Goal: Answer question/provide support: Share knowledge or assist other users

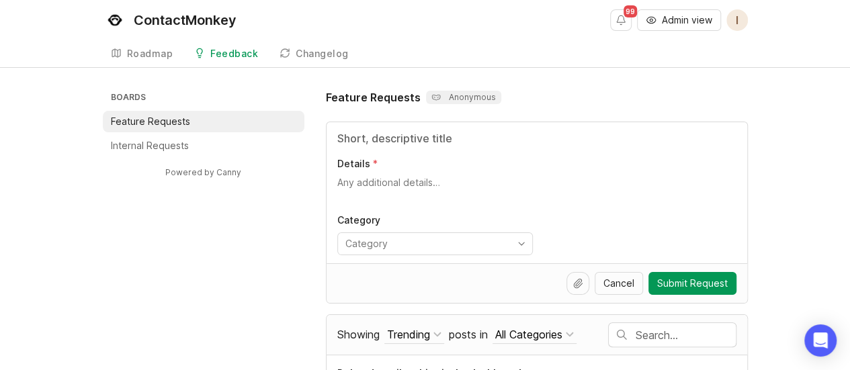
scroll to position [134, 0]
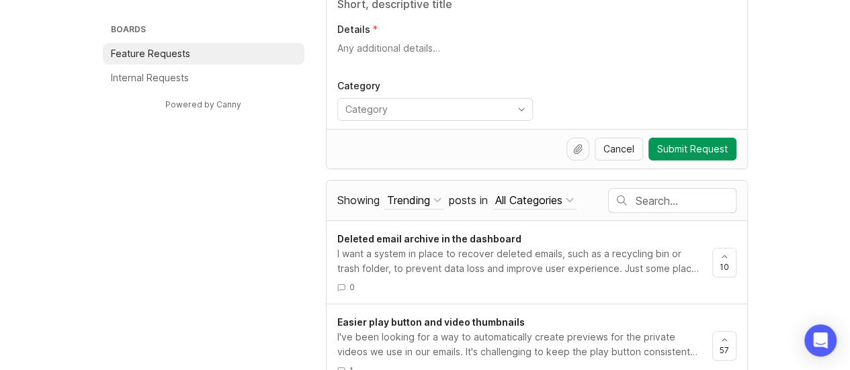
click at [651, 201] on input "text" at bounding box center [686, 201] width 100 height 15
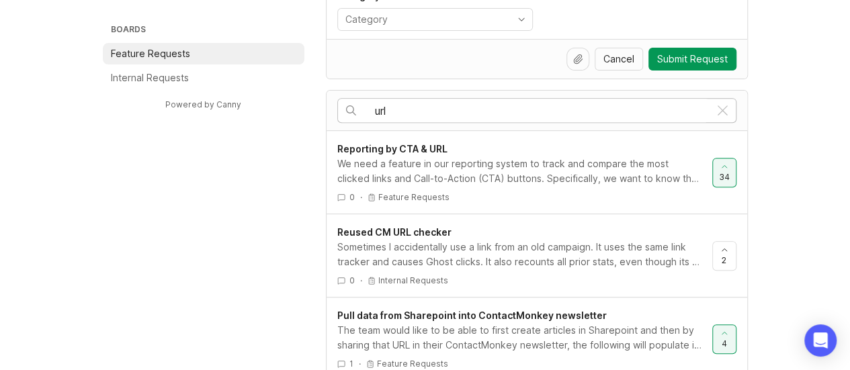
scroll to position [269, 0]
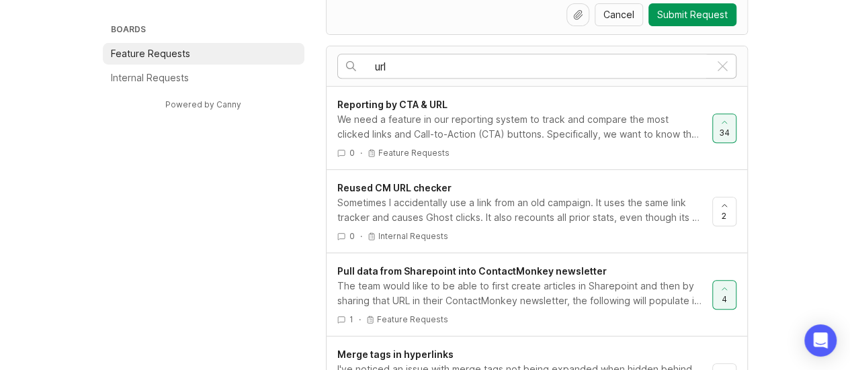
type input "url"
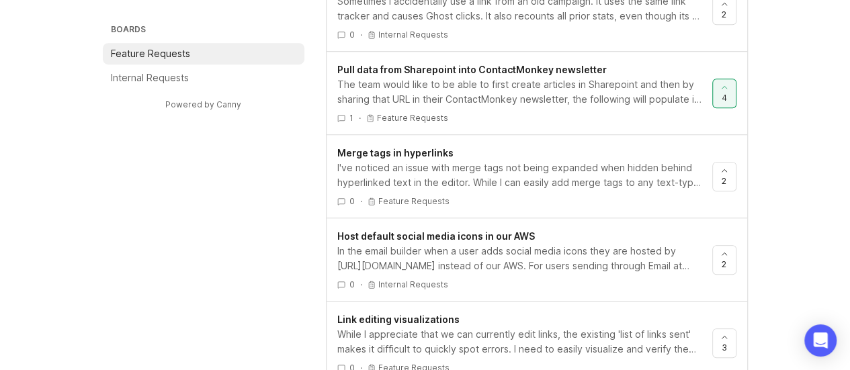
scroll to position [538, 0]
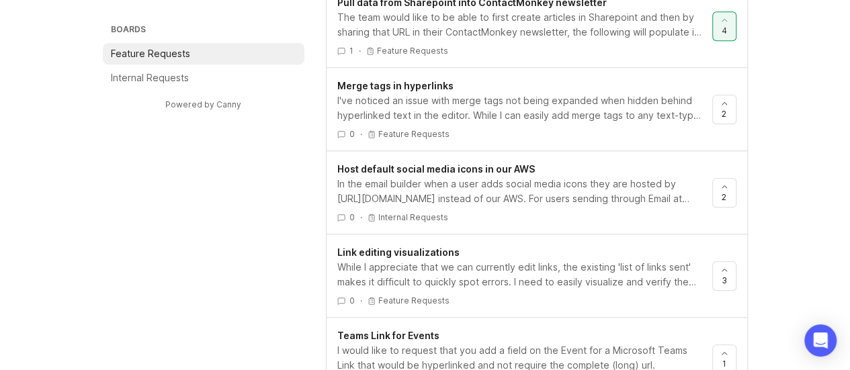
click at [519, 252] on div "Link editing visualizations" at bounding box center [519, 252] width 364 height 15
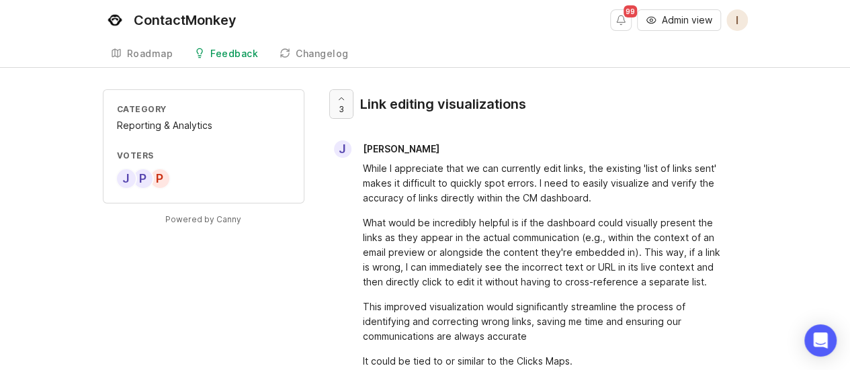
click at [340, 112] on span "3" at bounding box center [341, 109] width 5 height 11
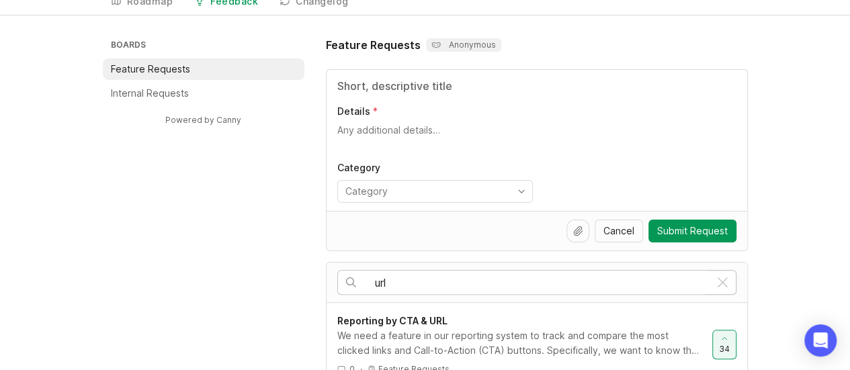
scroll to position [134, 0]
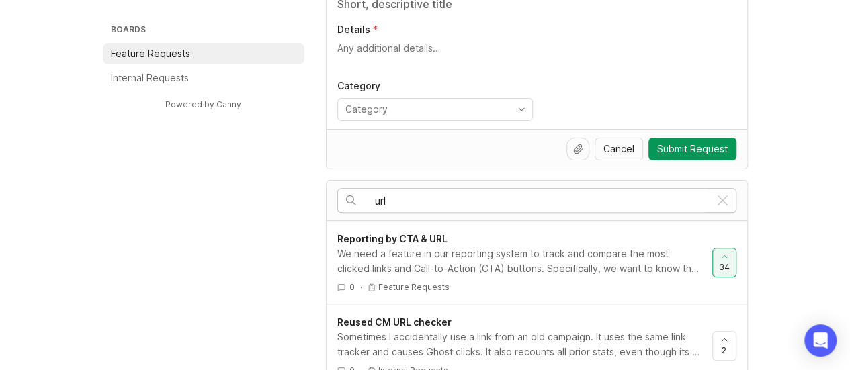
drag, startPoint x: 405, startPoint y: 194, endPoint x: 356, endPoint y: 202, distance: 49.0
click at [356, 202] on div "url" at bounding box center [524, 201] width 372 height 24
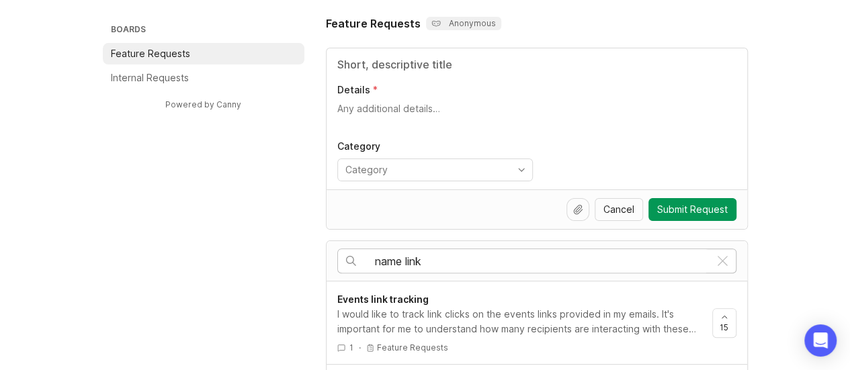
scroll to position [202, 0]
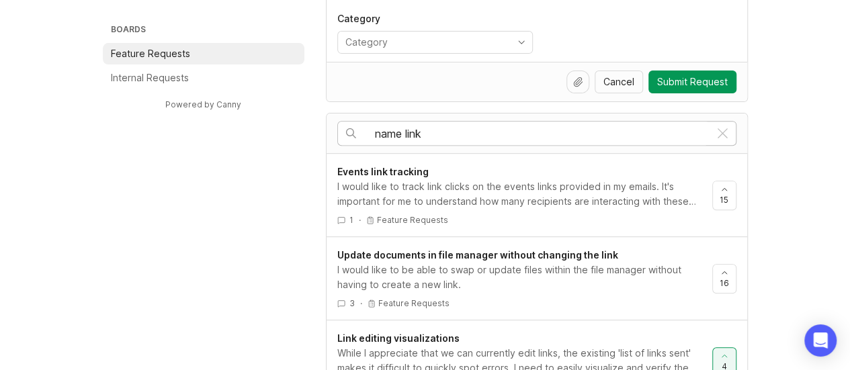
drag, startPoint x: 460, startPoint y: 127, endPoint x: 320, endPoint y: 134, distance: 140.0
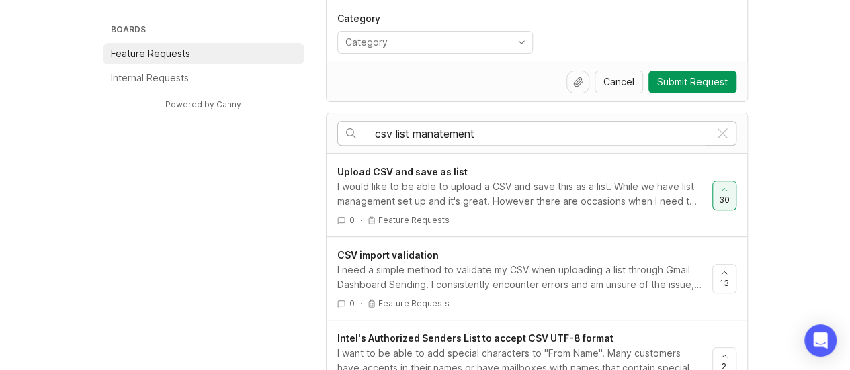
type input "csv list manatement"
click at [565, 200] on div "I would like to be able to upload a CSV and save this as a list. While we have …" at bounding box center [519, 194] width 364 height 30
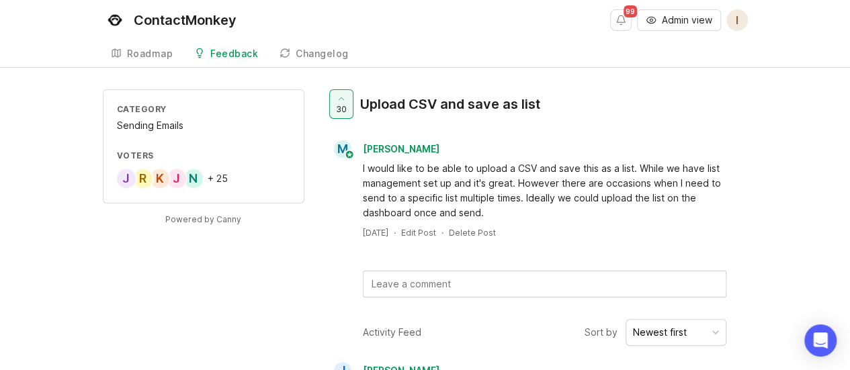
drag, startPoint x: 116, startPoint y: 236, endPoint x: 138, endPoint y: 224, distance: 24.7
click at [116, 236] on div "Powered by Canny" at bounding box center [204, 226] width 202 height 45
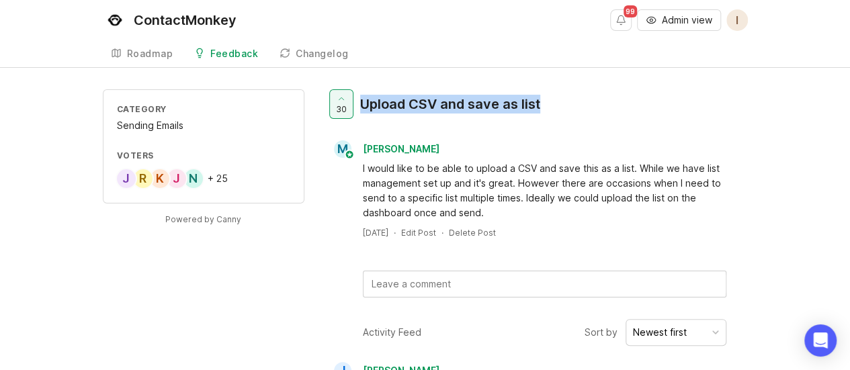
drag, startPoint x: 552, startPoint y: 106, endPoint x: 364, endPoint y: 111, distance: 188.2
click at [364, 111] on div "30 Upload CSV and save as list" at bounding box center [537, 109] width 422 height 40
copy div "Upload CSV and save as list"
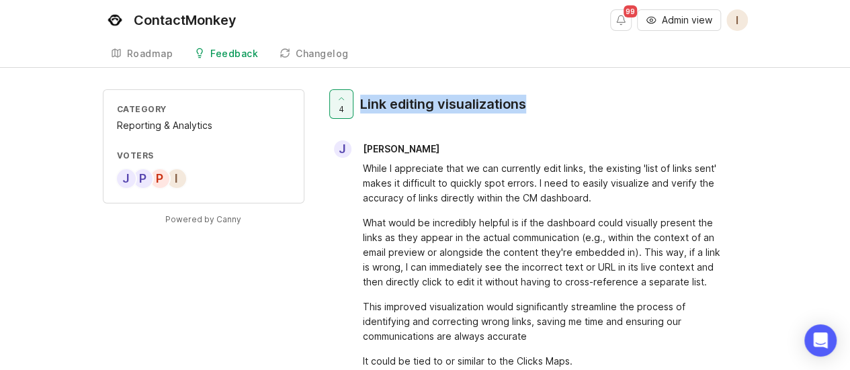
drag, startPoint x: 542, startPoint y: 103, endPoint x: 360, endPoint y: 106, distance: 181.5
click at [360, 106] on div "4 Link editing visualizations" at bounding box center [537, 109] width 422 height 40
copy div "Link editing visualizations"
click at [604, 140] on div "J Jazmin Cooke" at bounding box center [537, 148] width 422 height 17
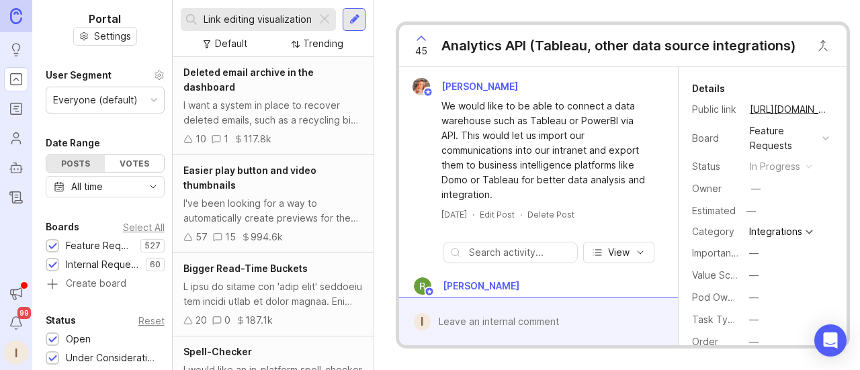
type input "Link editing visualizations"
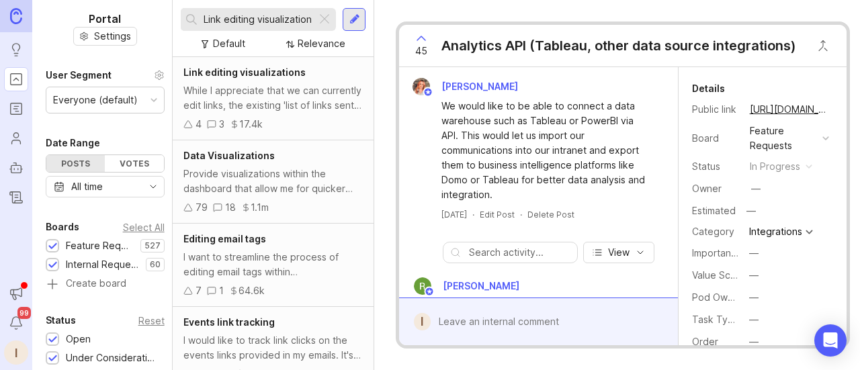
drag, startPoint x: 263, startPoint y: 90, endPoint x: 296, endPoint y: 98, distance: 34.6
click at [263, 90] on div "While I appreciate that we can currently edit links, the existing 'list of link…" at bounding box center [272, 98] width 179 height 30
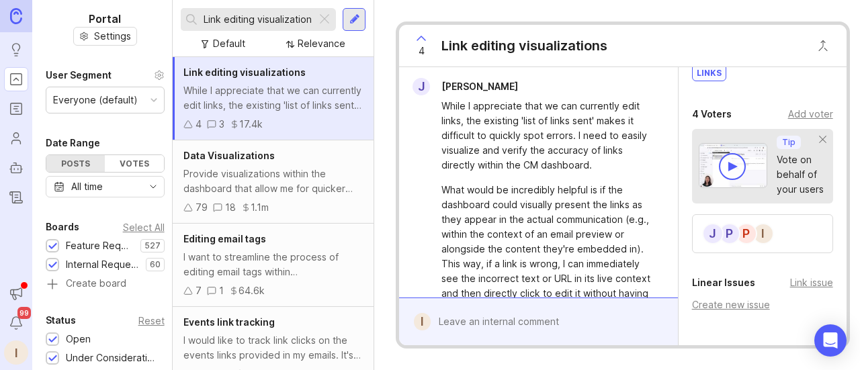
scroll to position [404, 0]
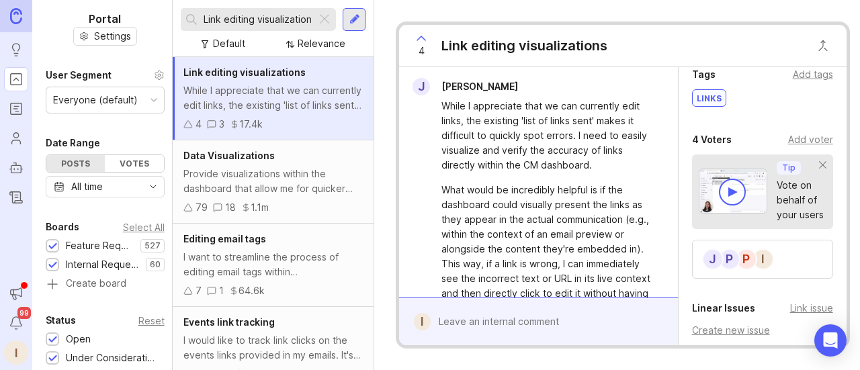
click at [804, 147] on div "Add voter" at bounding box center [810, 139] width 45 height 15
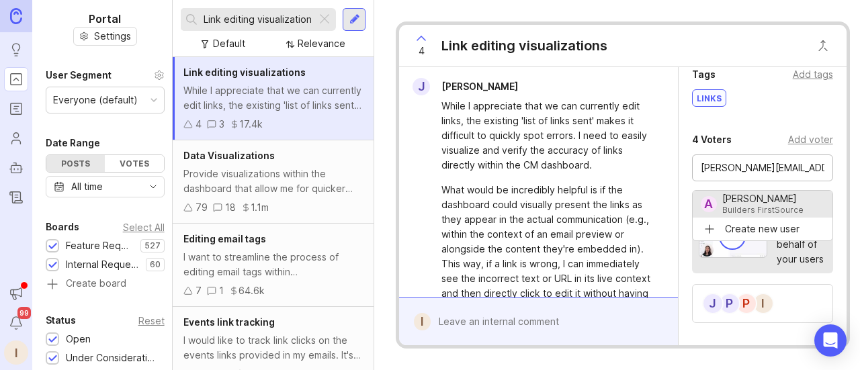
type input "[PERSON_NAME]"
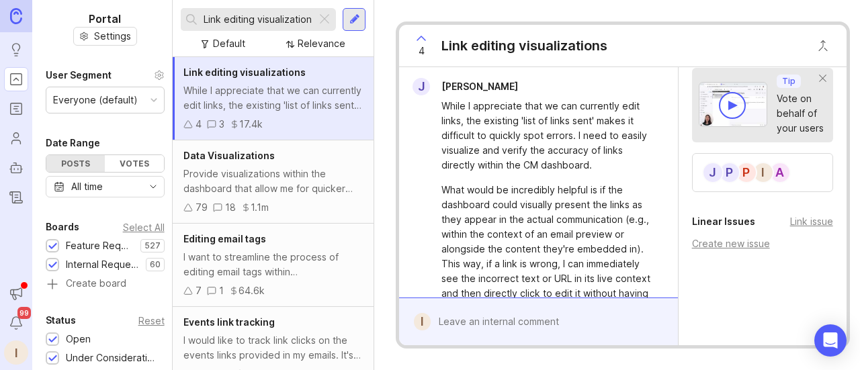
scroll to position [582, 0]
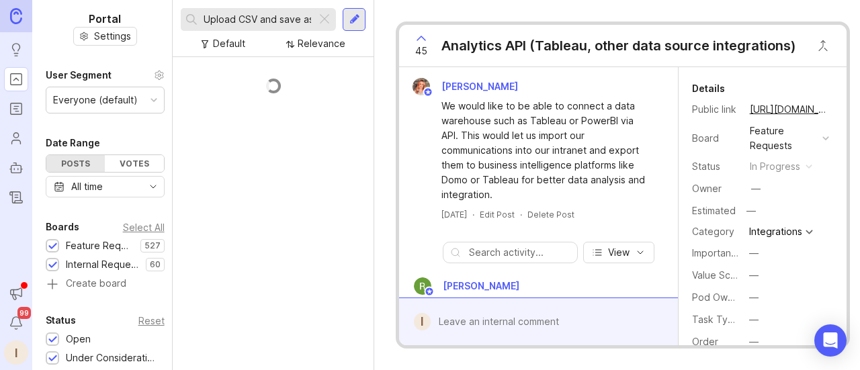
scroll to position [0, 16]
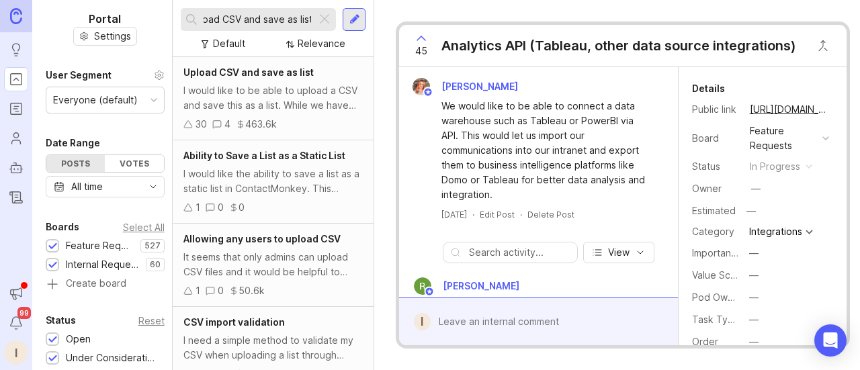
type input "Upload CSV and save as list"
click at [269, 95] on div "I would like to be able to upload a CSV and save this as a list. While we have …" at bounding box center [272, 98] width 179 height 30
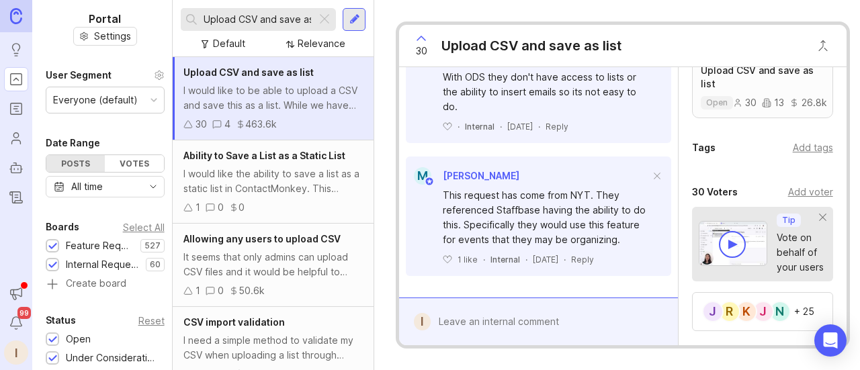
scroll to position [403, 0]
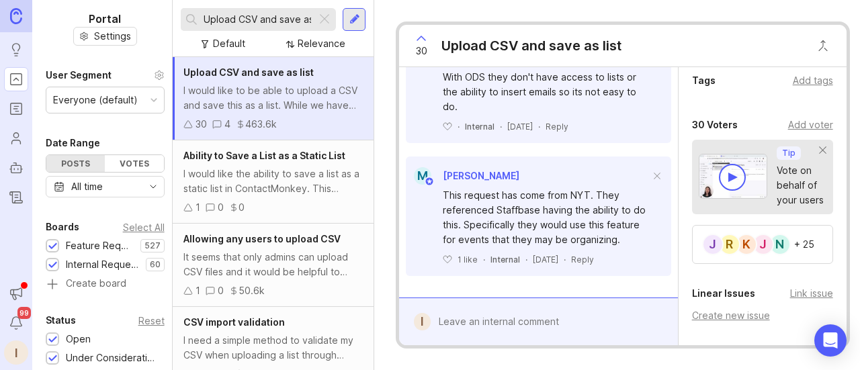
click at [806, 132] on div "Add voter" at bounding box center [810, 125] width 45 height 15
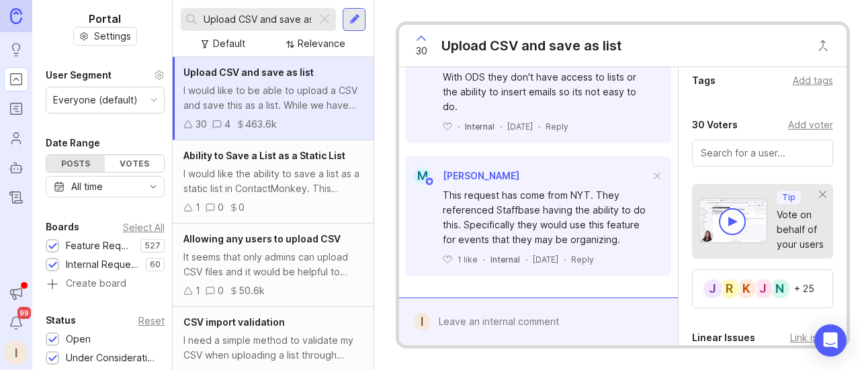
click at [747, 167] on div at bounding box center [762, 153] width 141 height 27
paste input "[PERSON_NAME][EMAIL_ADDRESS][DOMAIN_NAME]"
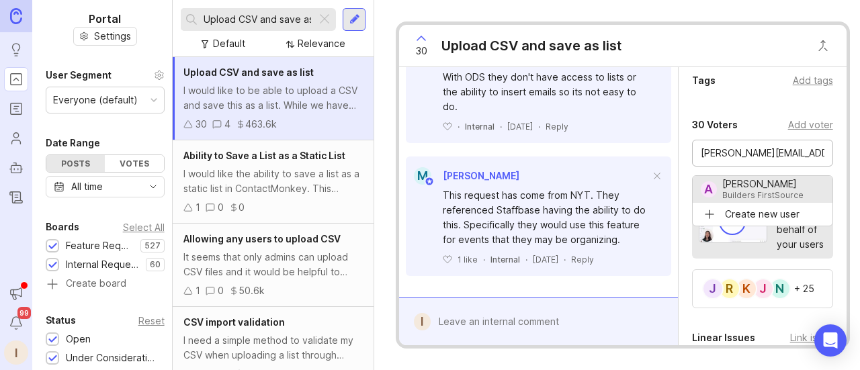
type input "[PERSON_NAME]"
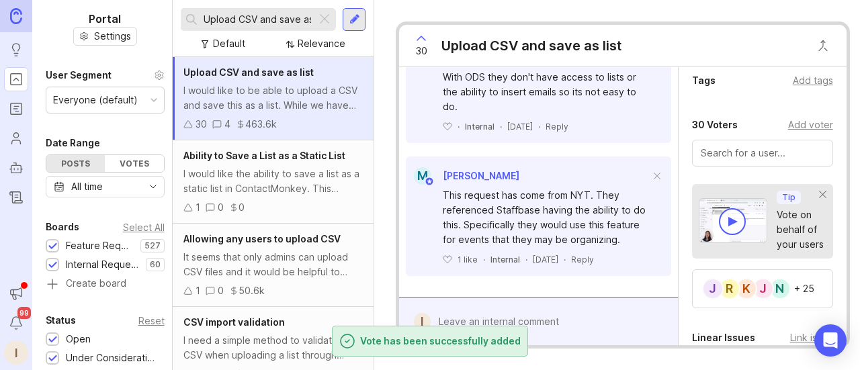
click at [800, 294] on div "+ 25" at bounding box center [804, 288] width 20 height 9
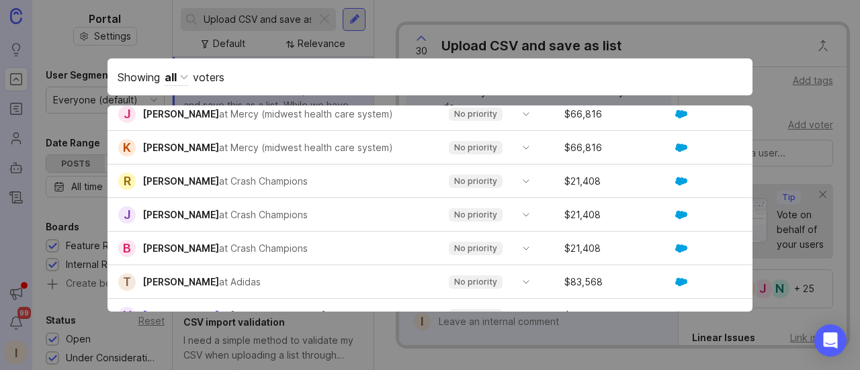
scroll to position [0, 0]
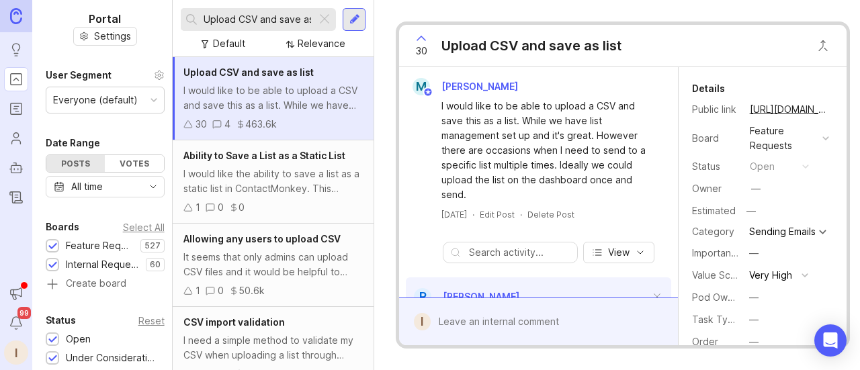
scroll to position [518, 0]
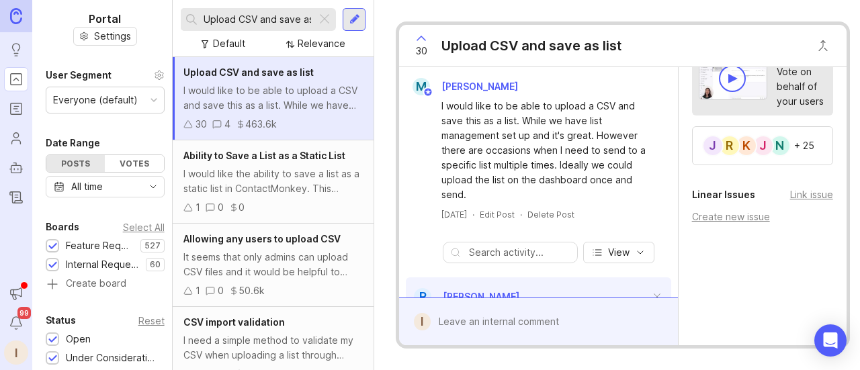
click at [777, 138] on div "N" at bounding box center [781, 146] width 22 height 22
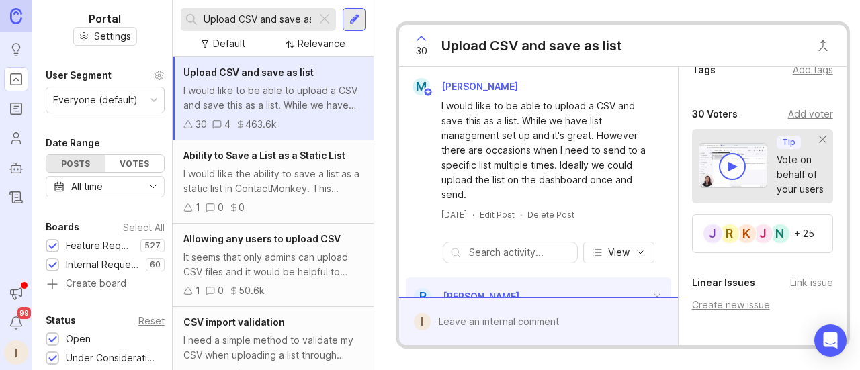
scroll to position [384, 0]
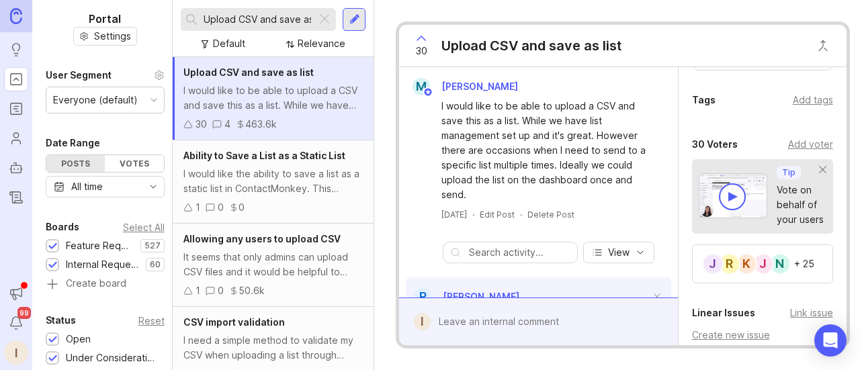
click at [804, 152] on div "Add voter" at bounding box center [810, 144] width 45 height 15
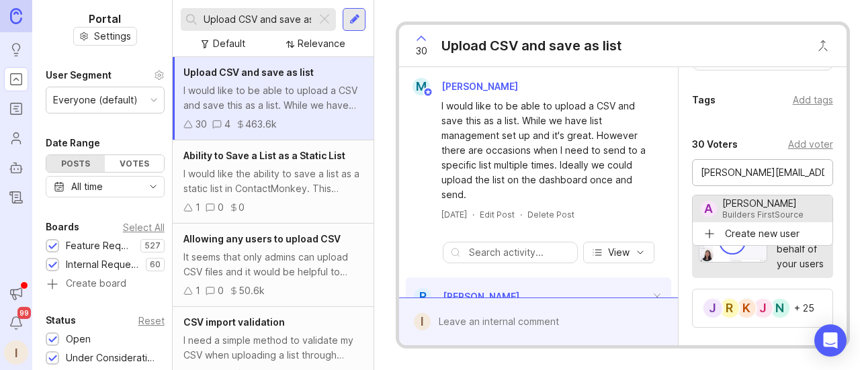
type input "[PERSON_NAME]"
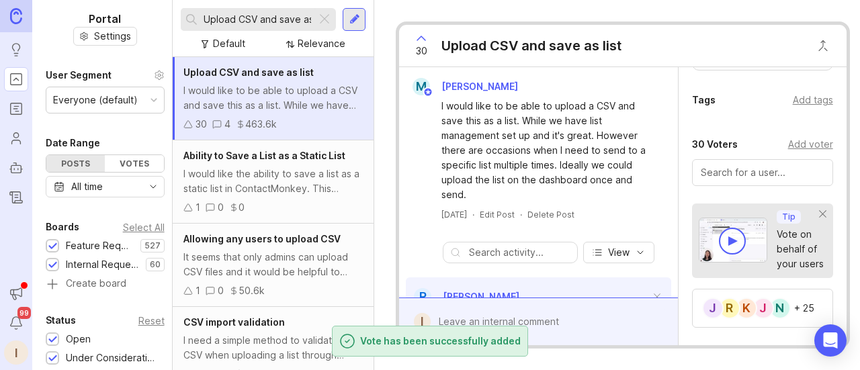
click at [727, 304] on div "R" at bounding box center [730, 309] width 22 height 22
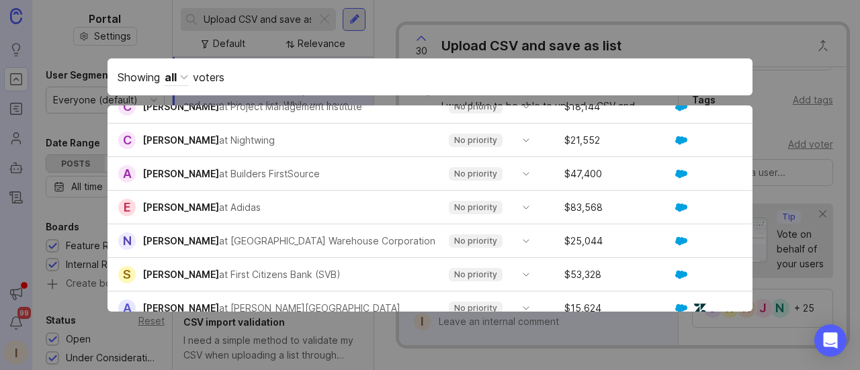
scroll to position [336, 0]
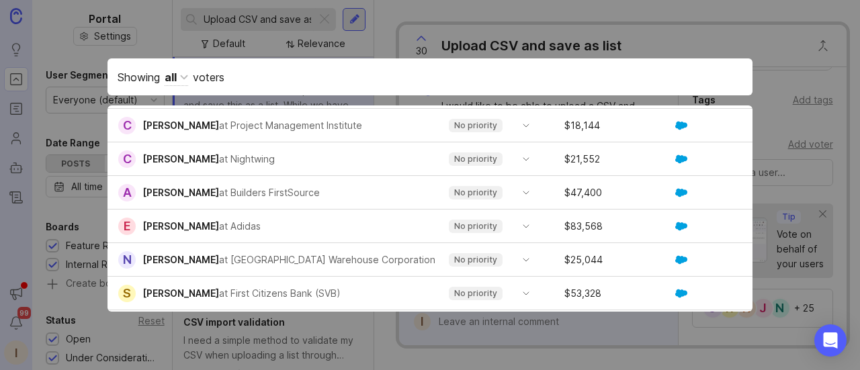
click at [469, 196] on p "No priority" at bounding box center [475, 193] width 43 height 11
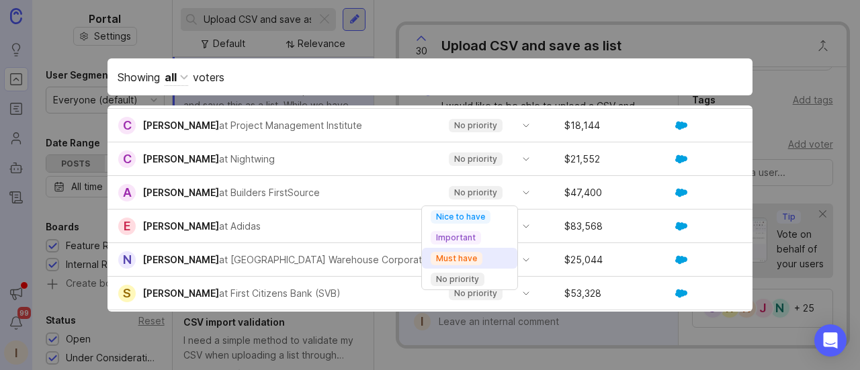
click at [466, 259] on p "Must have" at bounding box center [456, 258] width 41 height 11
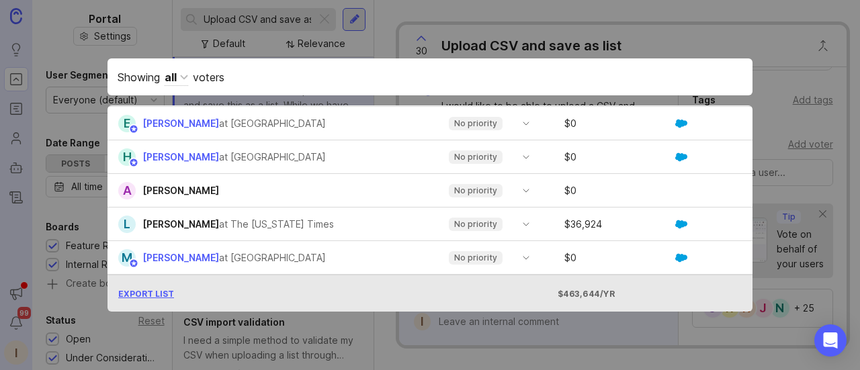
scroll to position [885, 0]
click at [430, 325] on div "Showing all voters Voters ( 30 ) Priority Annual Spend Link Voted N Niki Hart a…" at bounding box center [430, 185] width 688 height 296
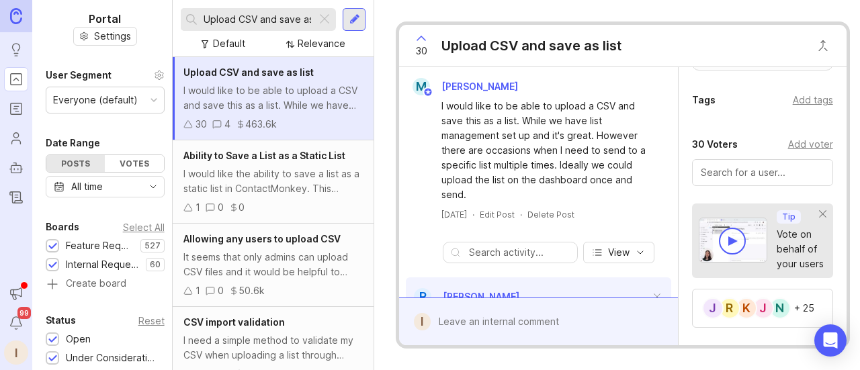
click at [327, 20] on div at bounding box center [325, 19] width 16 height 17
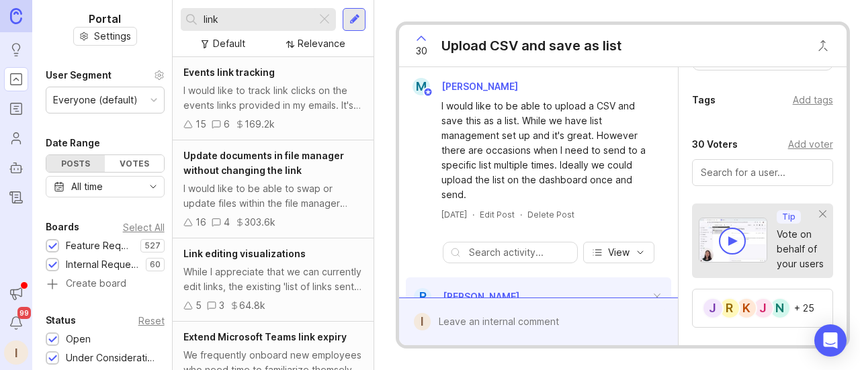
type input "link"
click at [273, 287] on div "While I appreciate that we can currently edit links, the existing 'list of link…" at bounding box center [272, 280] width 179 height 30
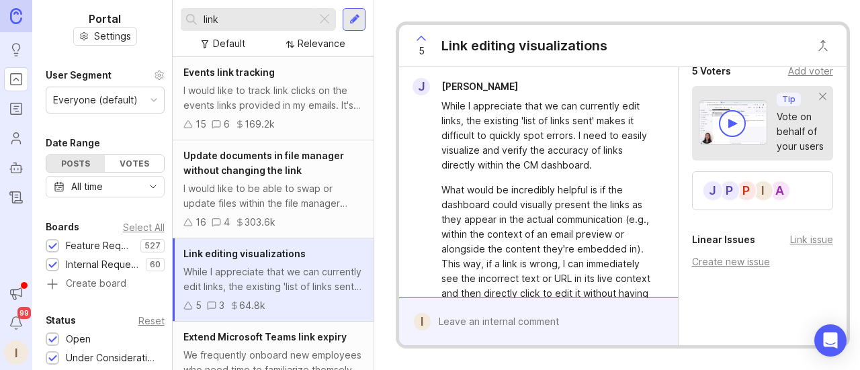
scroll to position [403, 0]
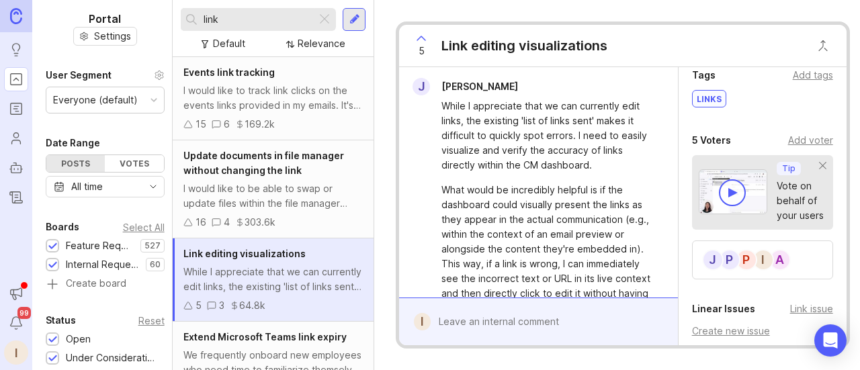
click at [778, 267] on div "A" at bounding box center [781, 260] width 22 height 22
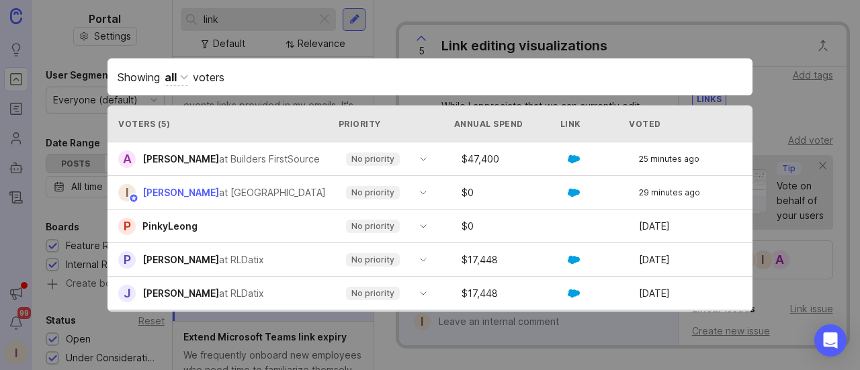
click at [413, 165] on span "toggle menu" at bounding box center [424, 159] width 22 height 15
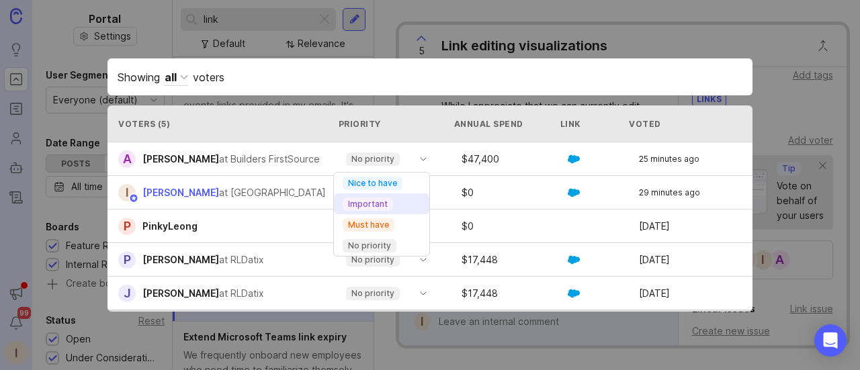
click at [381, 201] on p "Important" at bounding box center [368, 204] width 40 height 11
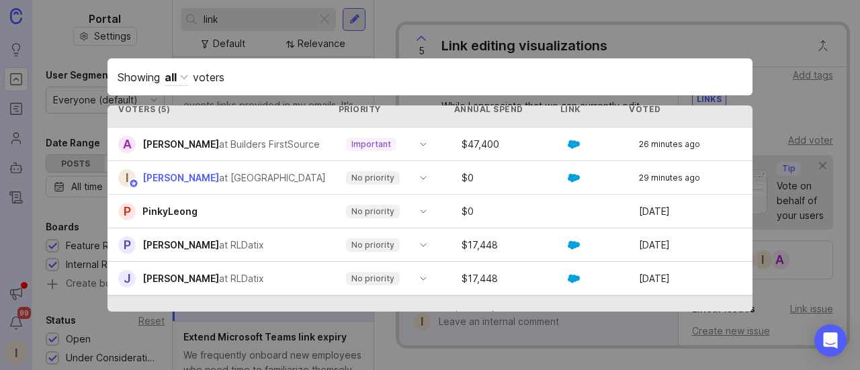
scroll to position [0, 0]
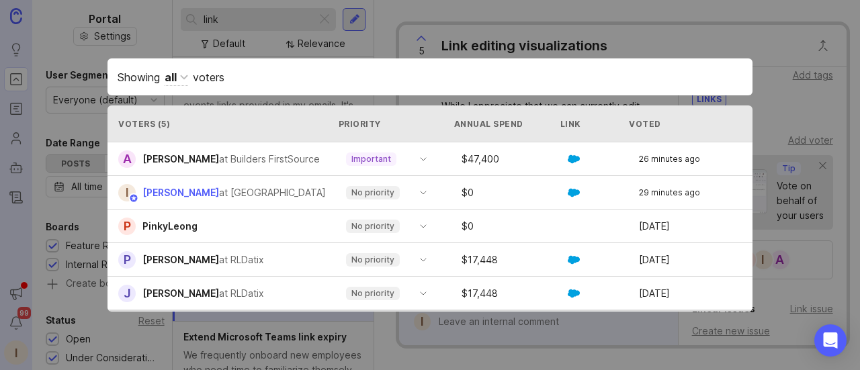
click at [756, 44] on div "Showing all voters Voters ( 5 ) Priority Annual Spend Link Voted A Allison Lars…" at bounding box center [430, 185] width 688 height 296
click at [419, 45] on div "Showing all voters Voters ( 5 ) Priority Annual Spend Link Voted A Allison Lars…" at bounding box center [430, 185] width 688 height 296
click at [676, 60] on div "Showing all voters" at bounding box center [430, 76] width 645 height 37
click at [151, 39] on div "Showing all voters Voters ( 5 ) Priority Annual Spend Link Voted A Allison Lars…" at bounding box center [430, 185] width 688 height 296
click at [575, 41] on div "Showing all voters Voters ( 5 ) Priority Annual Spend Link Voted A Allison Lars…" at bounding box center [430, 185] width 688 height 296
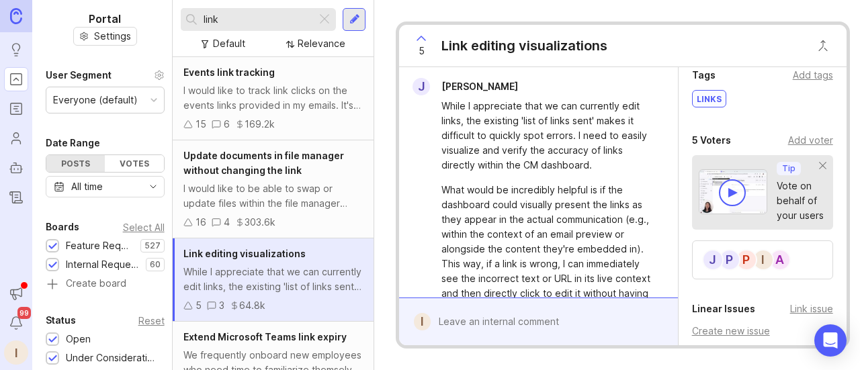
drag, startPoint x: 323, startPoint y: 19, endPoint x: 306, endPoint y: 21, distance: 16.3
click at [323, 19] on div at bounding box center [325, 19] width 16 height 17
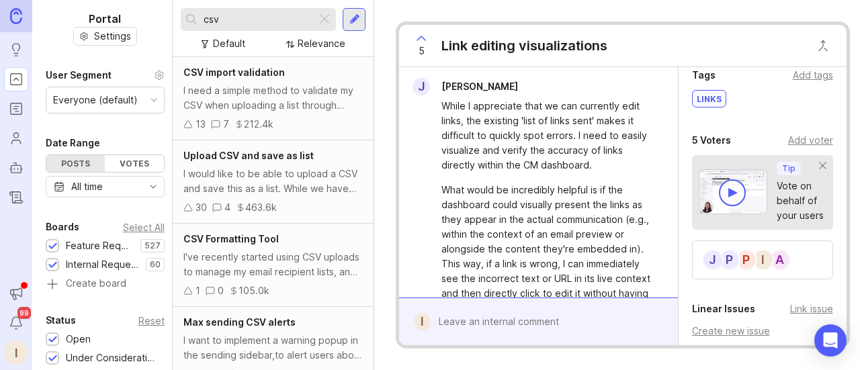
type input "csv"
click at [263, 177] on div "I would like to be able to upload a CSV and save this as a list. While we have …" at bounding box center [272, 182] width 179 height 30
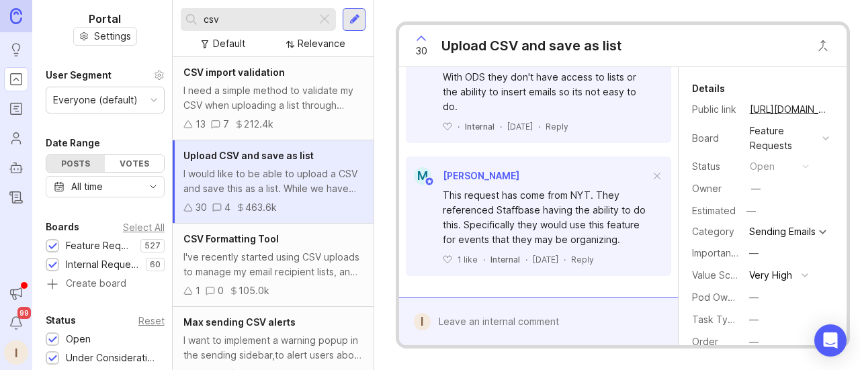
scroll to position [1069, 0]
click at [540, 319] on div at bounding box center [548, 322] width 235 height 26
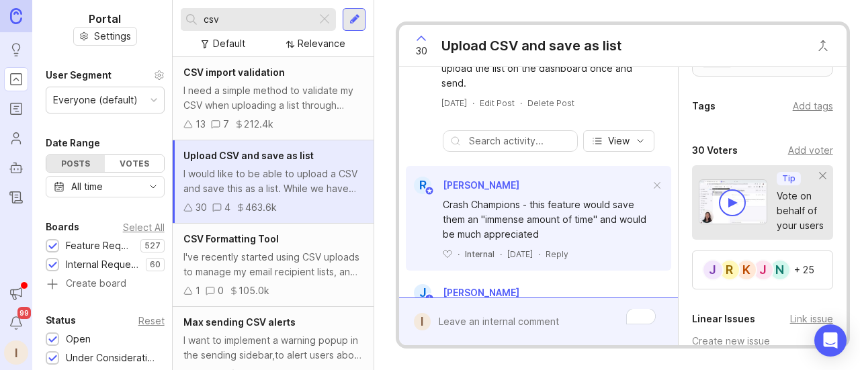
scroll to position [0, 0]
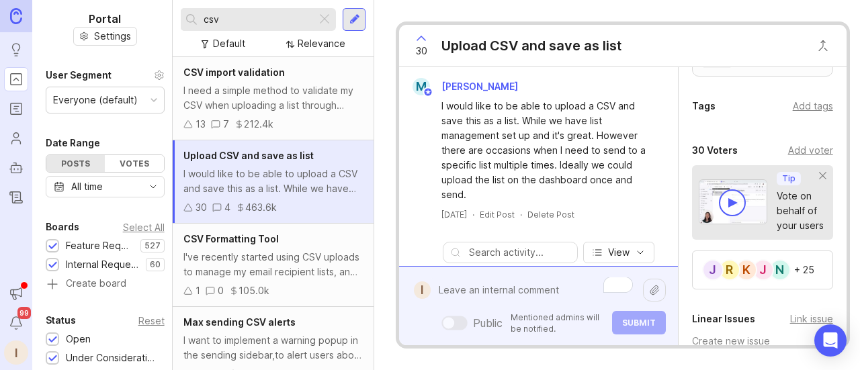
click at [801, 275] on div "+ 25" at bounding box center [804, 269] width 20 height 9
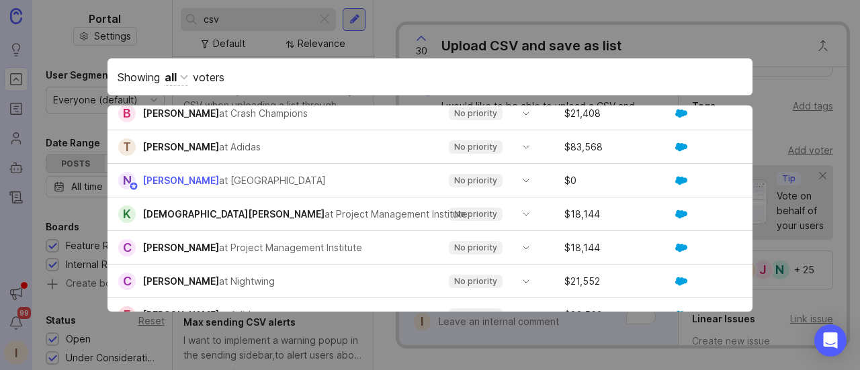
scroll to position [470, 0]
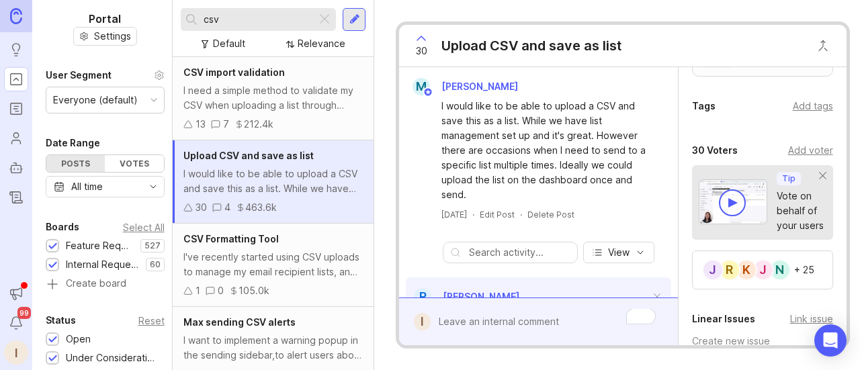
click at [809, 158] on div "Add voter" at bounding box center [810, 150] width 45 height 15
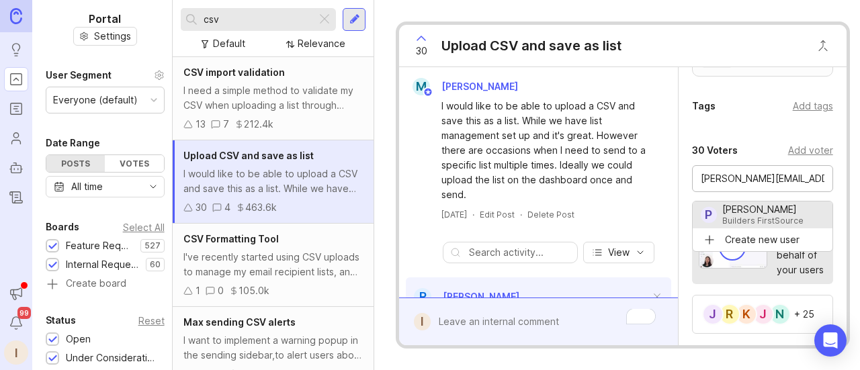
type input "Patrick Stewart-Fowler"
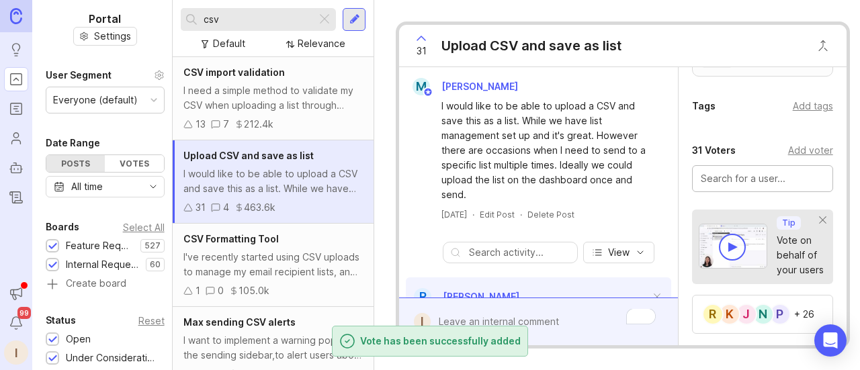
click at [798, 158] on div "Add voter" at bounding box center [810, 150] width 45 height 15
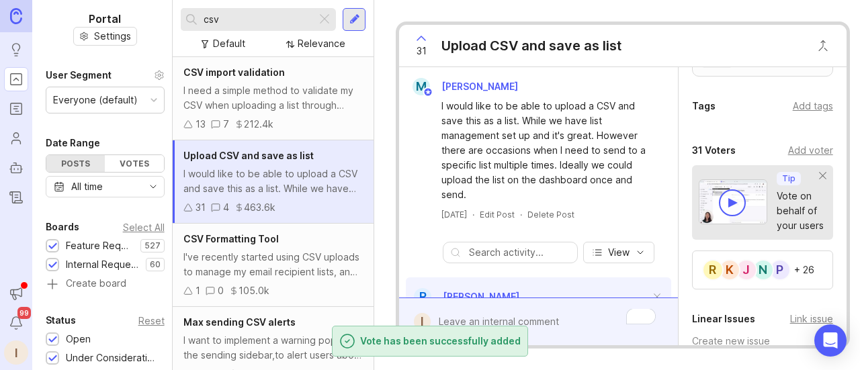
click at [809, 157] on div "Add voter" at bounding box center [810, 150] width 45 height 15
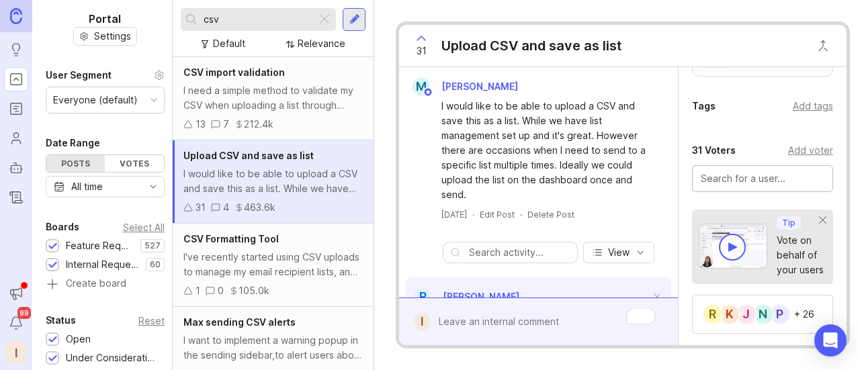
paste input "shawnee.draucker@bldr.com"
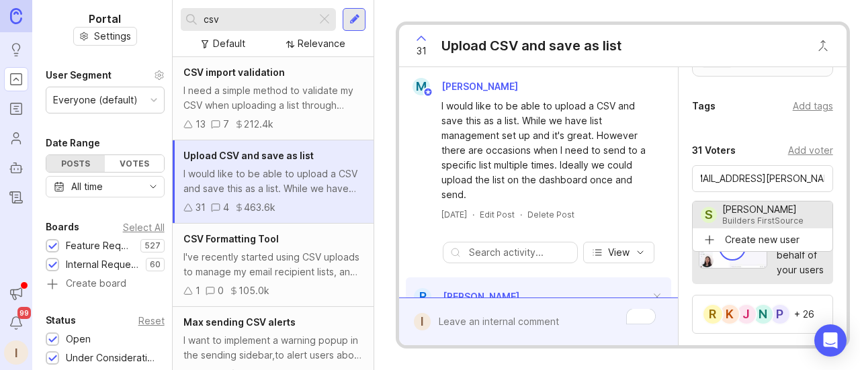
type input "Shawnee Draucker"
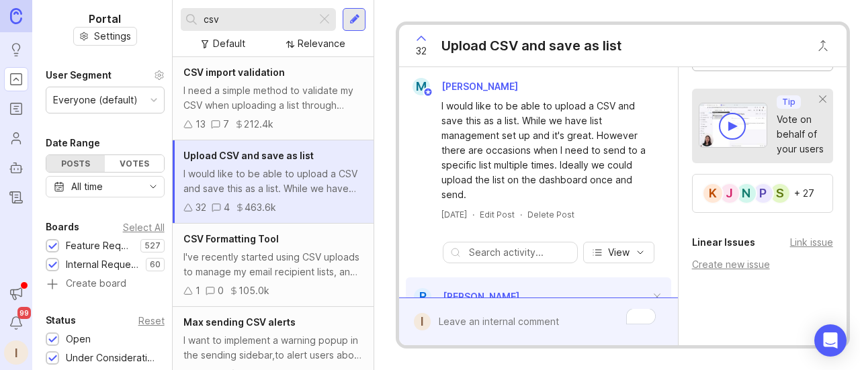
scroll to position [513, 0]
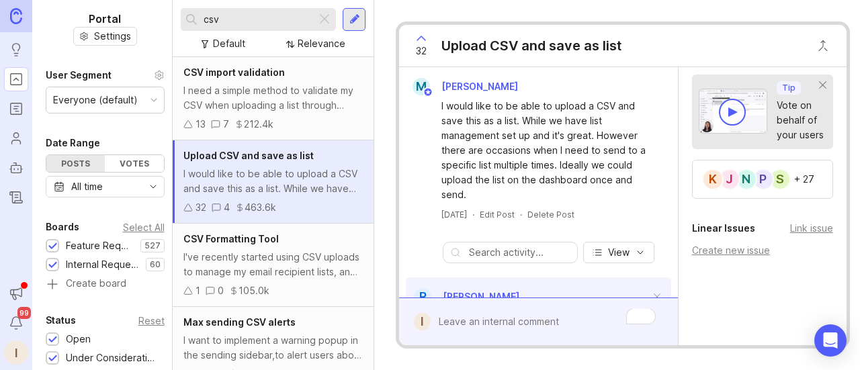
click at [796, 184] on div "+ 27" at bounding box center [804, 179] width 20 height 9
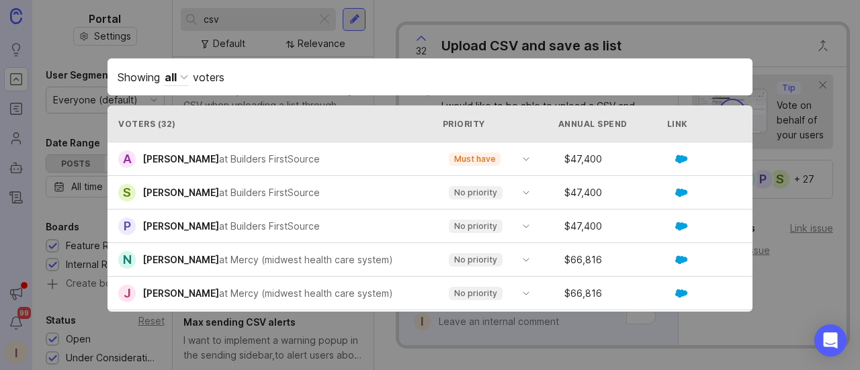
click at [468, 193] on p "No priority" at bounding box center [475, 193] width 43 height 11
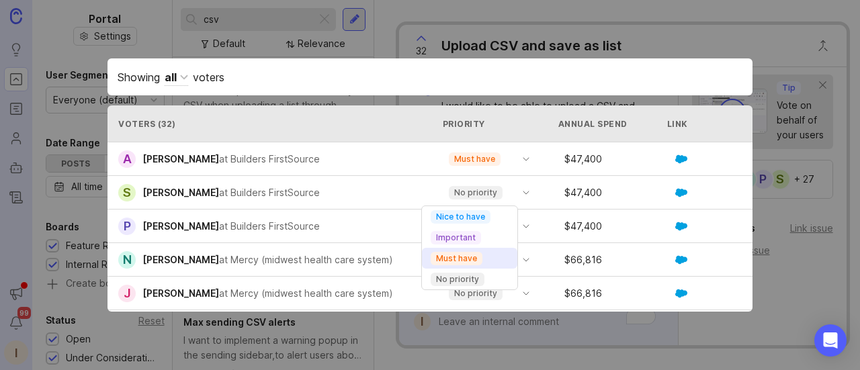
click at [468, 256] on p "Must have" at bounding box center [456, 258] width 41 height 11
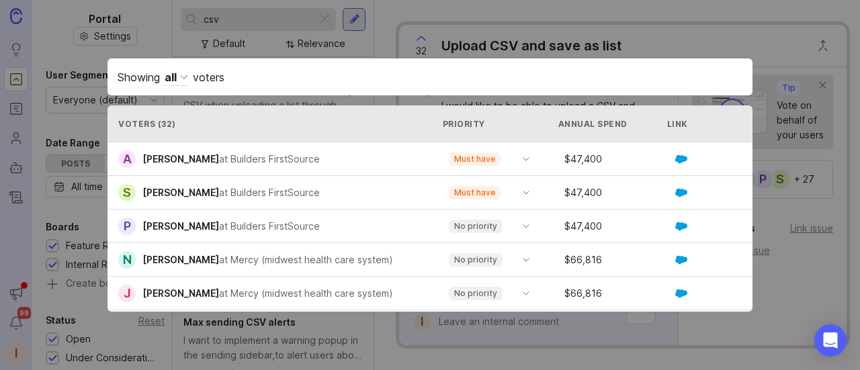
click at [466, 226] on p "No priority" at bounding box center [475, 226] width 43 height 11
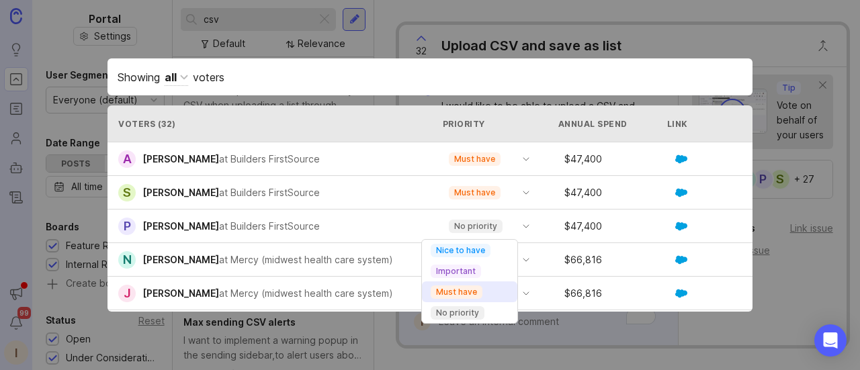
click at [462, 289] on p "Must have" at bounding box center [456, 292] width 41 height 11
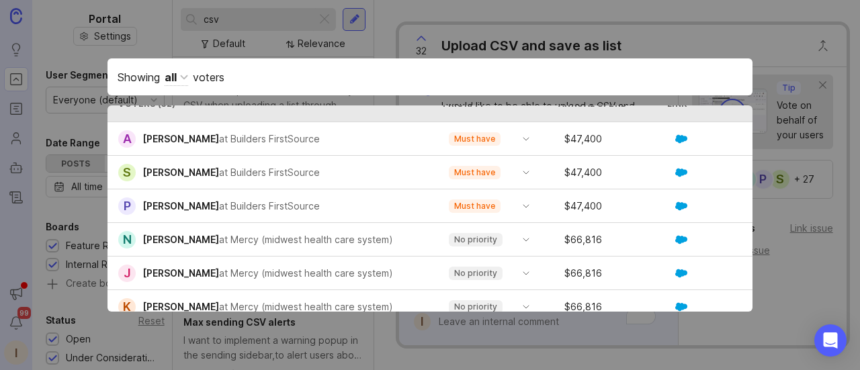
scroll to position [0, 0]
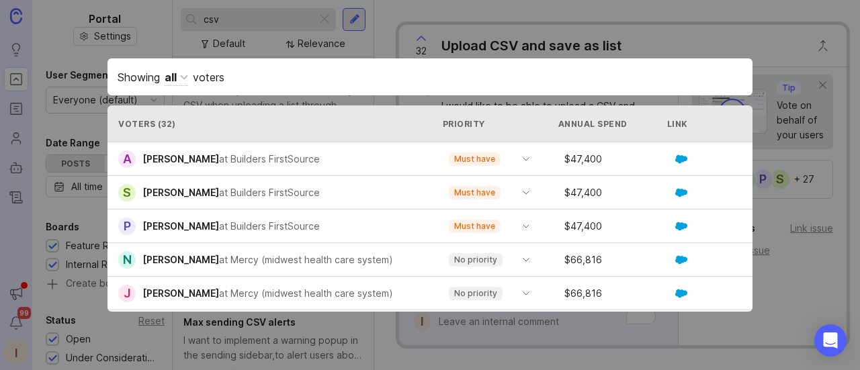
click at [772, 276] on div "Showing all voters Voters ( 32 ) Priority Annual Spend Link Voted A Allison Lar…" at bounding box center [430, 185] width 688 height 296
